Goal: Check status

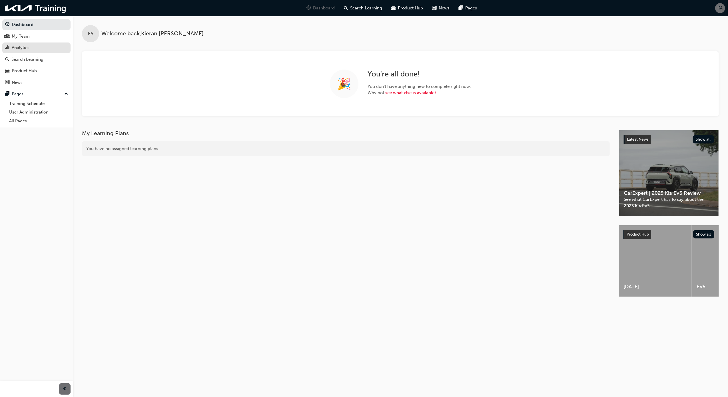
click at [55, 47] on div "Analytics" at bounding box center [36, 47] width 63 height 7
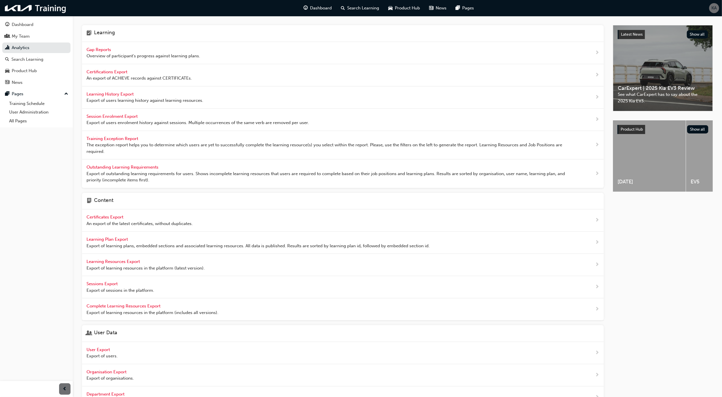
click at [102, 54] on span "Overview of participant's progress against learning plans." at bounding box center [143, 56] width 114 height 7
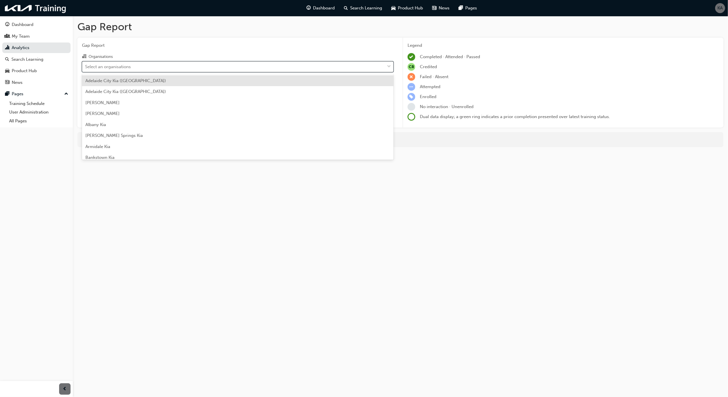
click at [123, 70] on div "Select an organisations" at bounding box center [108, 66] width 46 height 7
click at [86, 69] on input "Organisations option [GEOGRAPHIC_DATA] ([GEOGRAPHIC_DATA]) focused, 1 of 159. 1…" at bounding box center [85, 66] width 1 height 5
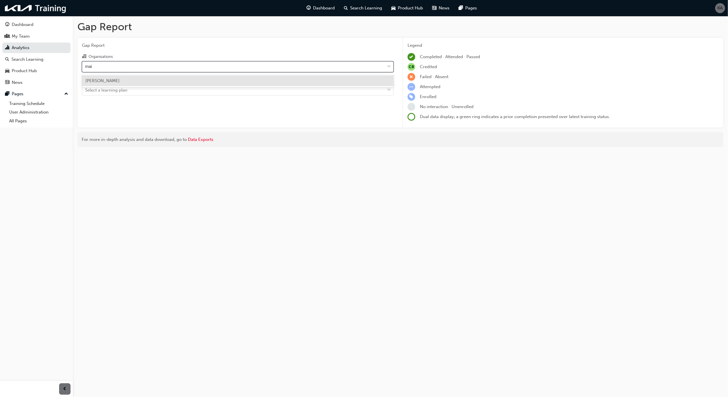
type input "mait"
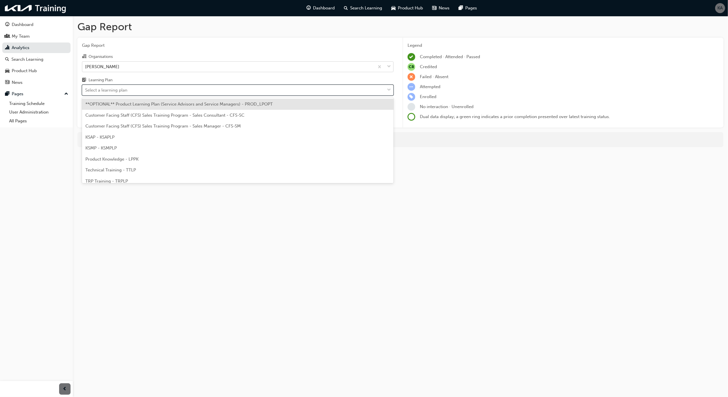
click at [113, 90] on div "Select a learning plan" at bounding box center [106, 90] width 42 height 7
click at [86, 90] on input "Learning Plan option **OPTIONAL** Product Learning Plan (Service Advisors and S…" at bounding box center [85, 90] width 1 height 5
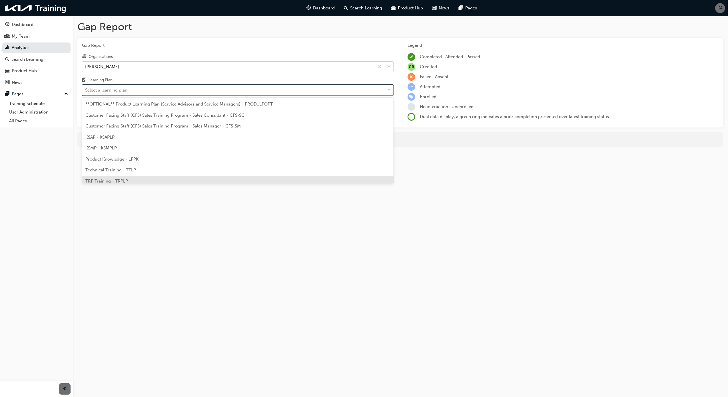
click at [114, 179] on span "TRP Training - TRPLP" at bounding box center [106, 181] width 43 height 5
